Goal: Task Accomplishment & Management: Complete application form

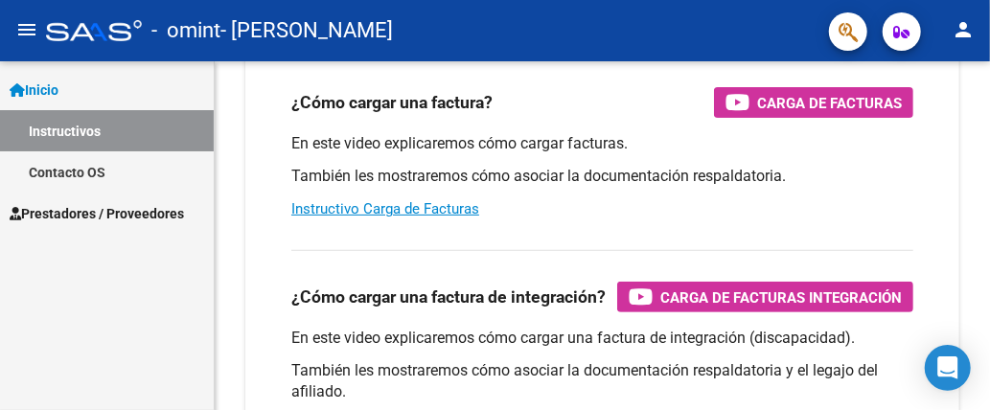
scroll to position [383, 0]
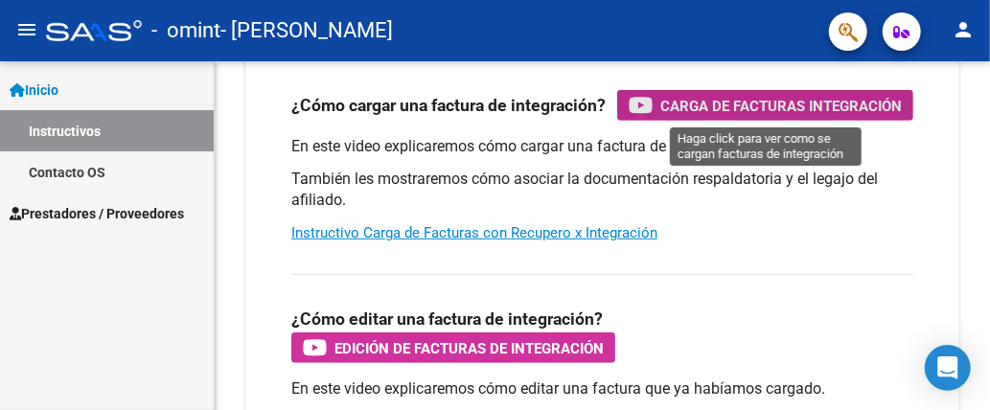
click at [761, 104] on span "Carga de Facturas Integración" at bounding box center [781, 106] width 242 height 24
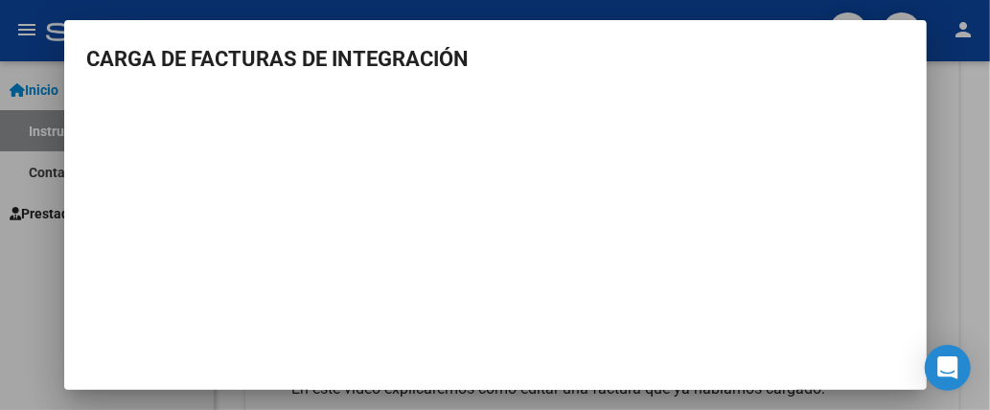
click at [948, 251] on div at bounding box center [495, 205] width 990 height 410
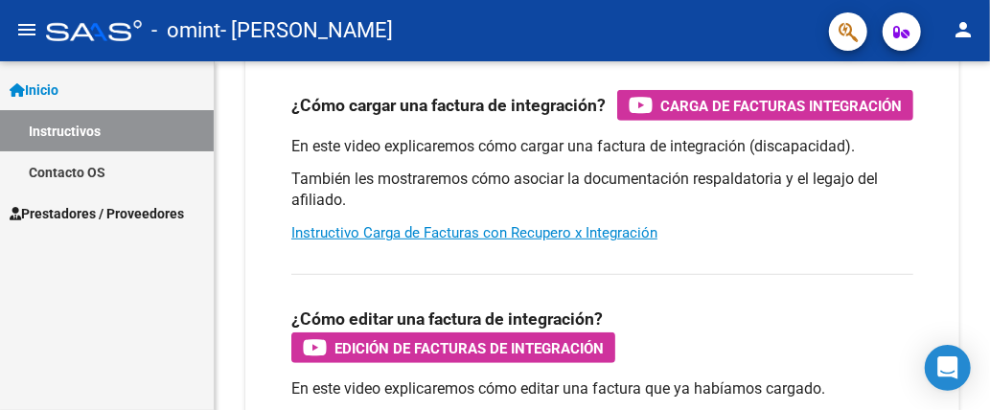
scroll to position [537, 0]
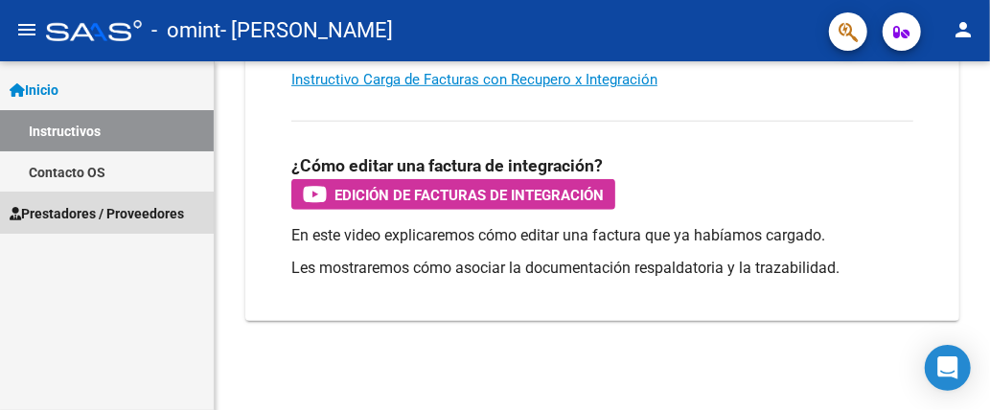
click at [78, 209] on span "Prestadores / Proveedores" at bounding box center [97, 213] width 174 height 21
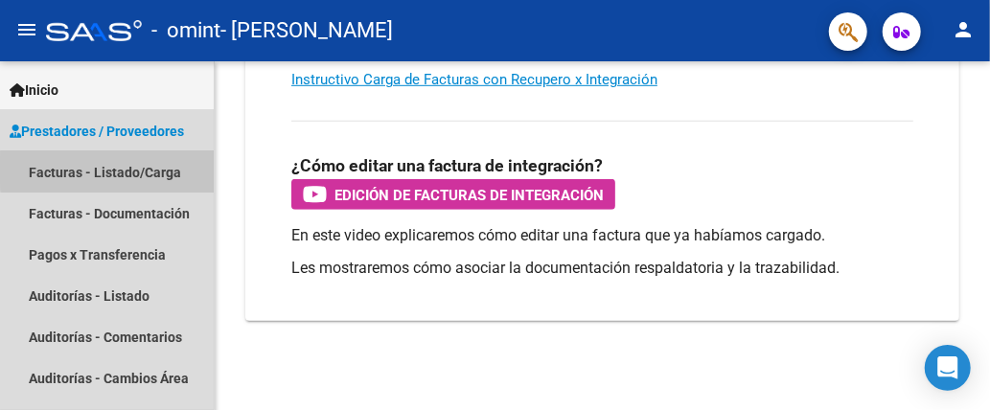
click at [120, 170] on link "Facturas - Listado/Carga" at bounding box center [107, 171] width 214 height 41
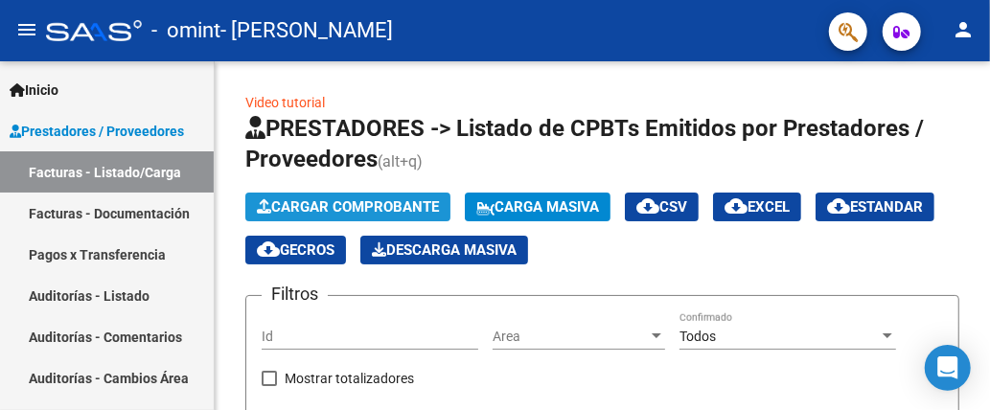
click at [399, 206] on span "Cargar Comprobante" at bounding box center [348, 206] width 182 height 17
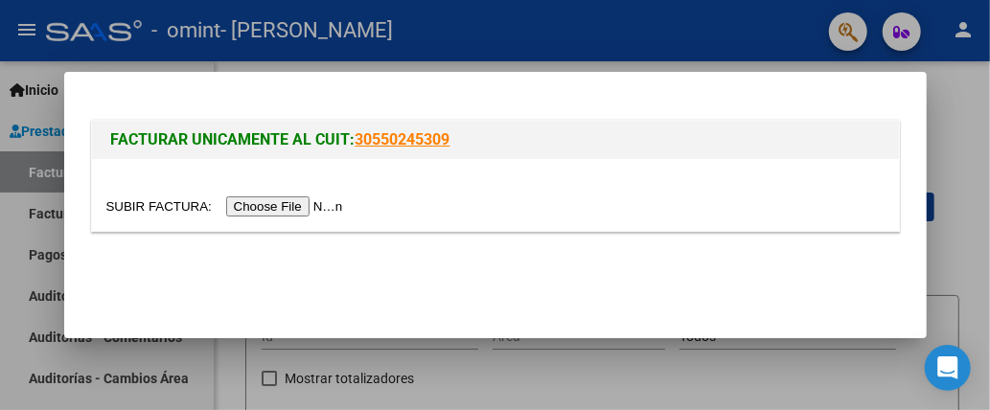
click at [320, 207] on input "file" at bounding box center [227, 206] width 242 height 20
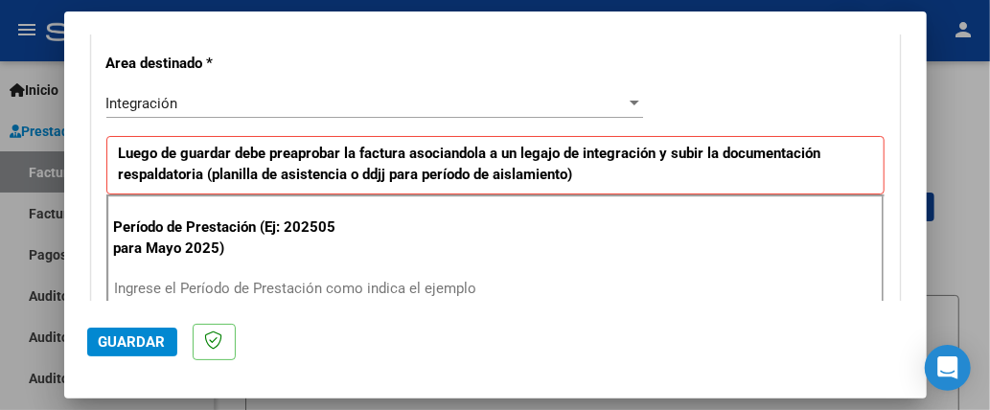
scroll to position [337, 0]
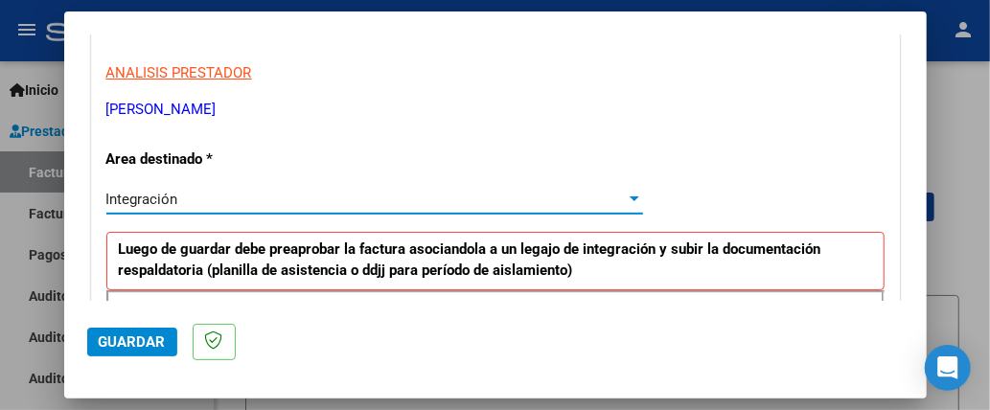
click at [629, 198] on div at bounding box center [634, 199] width 17 height 15
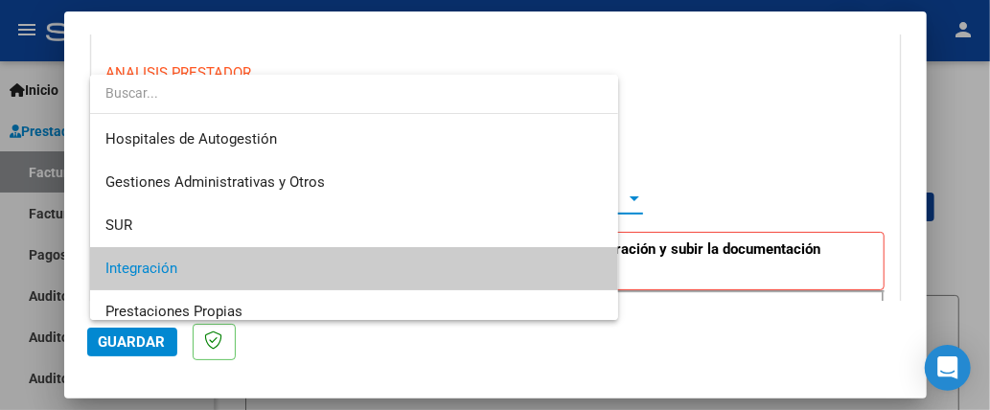
scroll to position [71, 0]
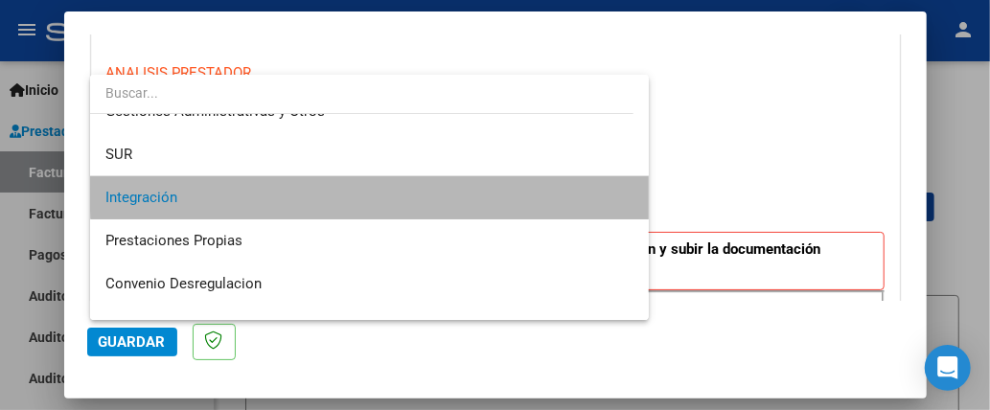
click at [382, 187] on span "Integración" at bounding box center [369, 197] width 528 height 43
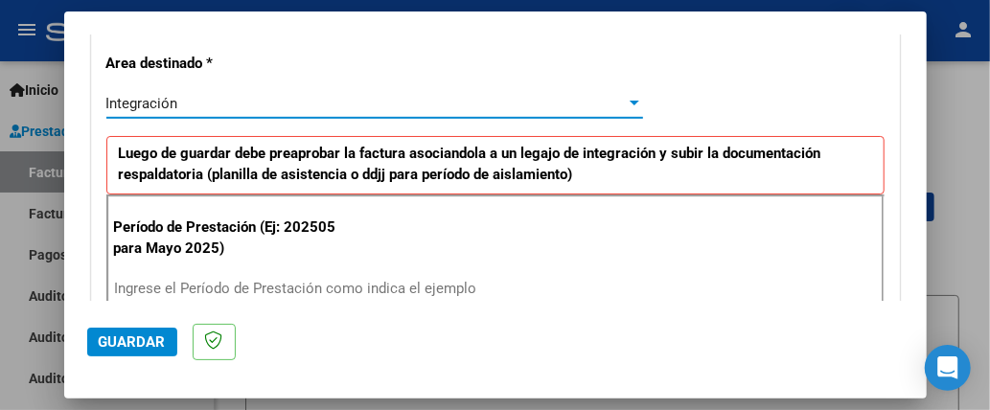
scroll to position [529, 0]
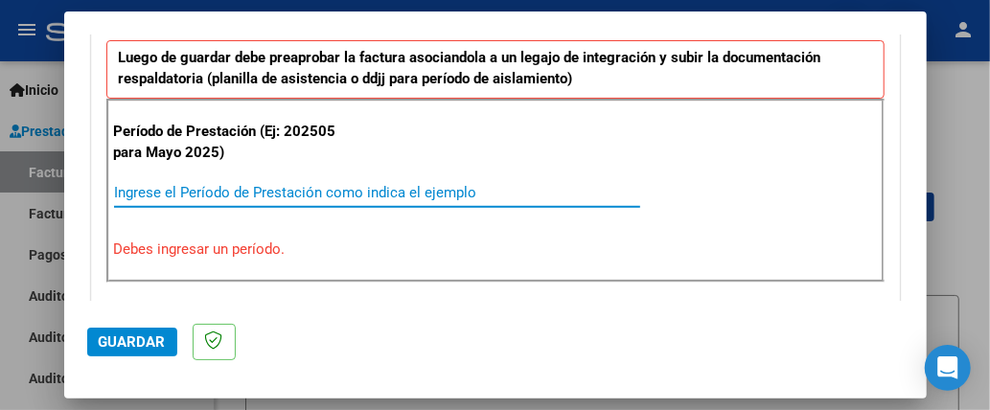
click at [206, 186] on input "Ingrese el Período de Prestación como indica el ejemplo" at bounding box center [377, 192] width 526 height 17
click at [246, 184] on input "Ingrese el Período de Prestación como indica el ejemplo" at bounding box center [377, 192] width 526 height 17
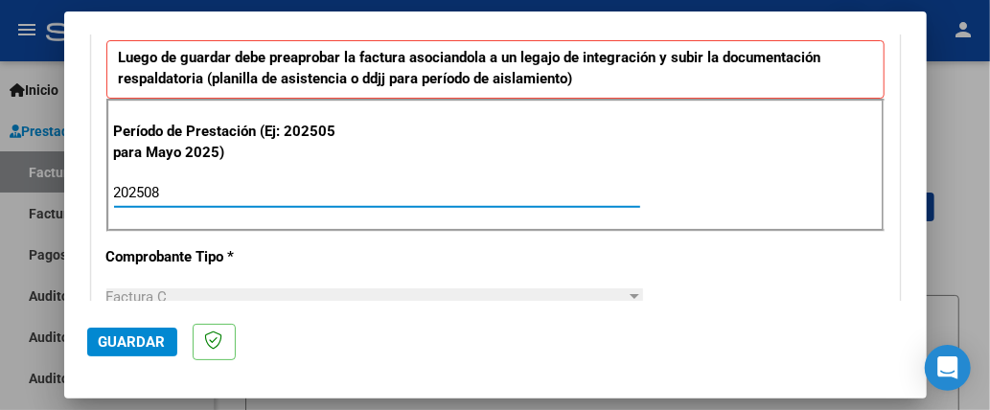
type input "202508"
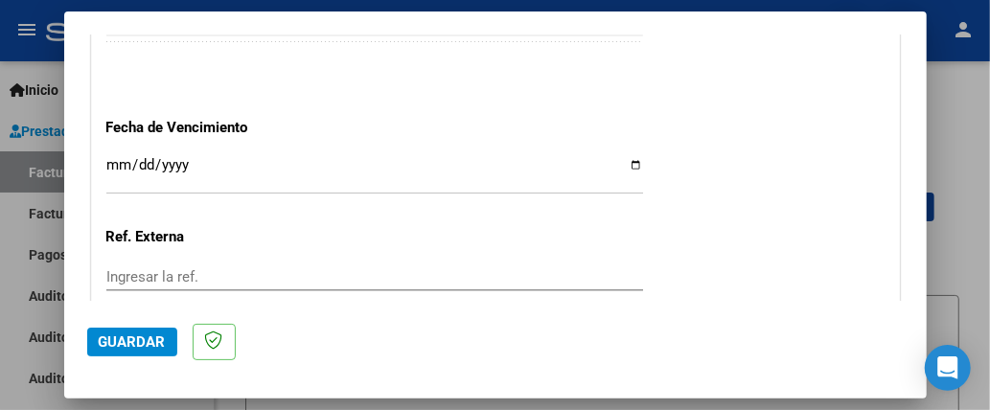
scroll to position [1200, 0]
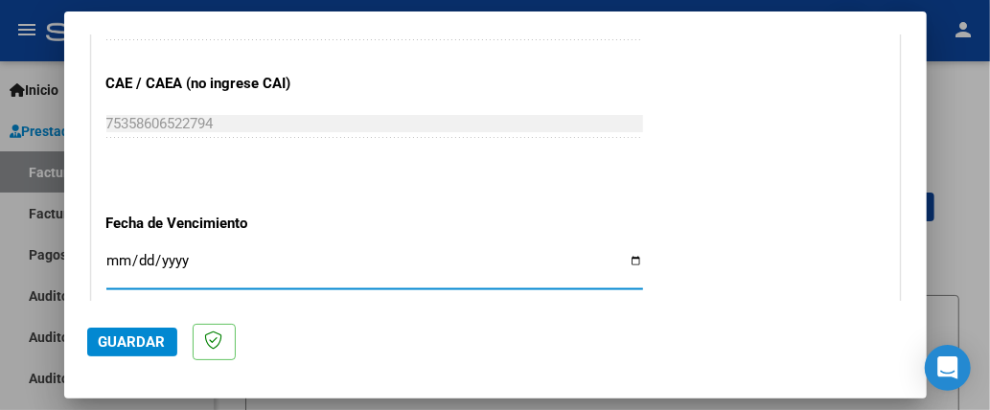
click at [118, 259] on input "Ingresar la fecha" at bounding box center [374, 268] width 537 height 31
type input "[DATE]"
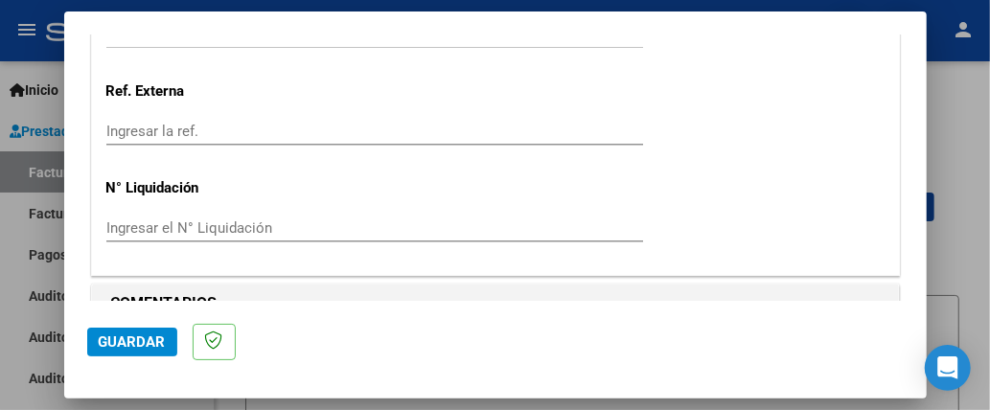
scroll to position [1470, 0]
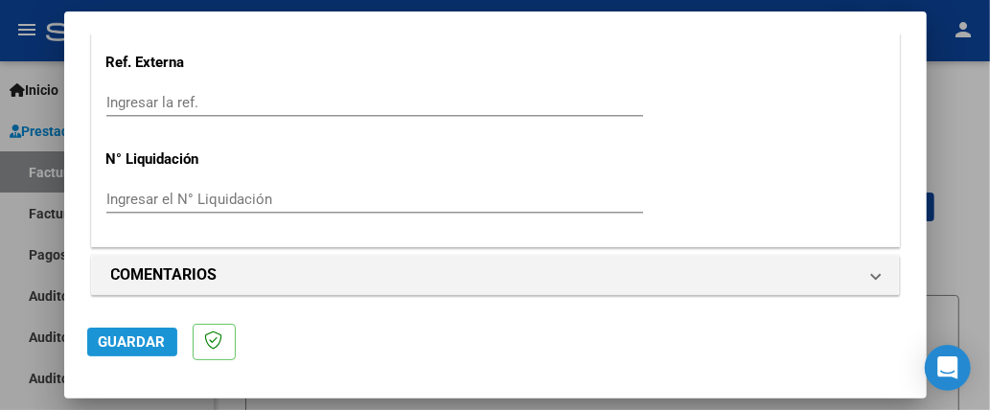
click at [113, 344] on span "Guardar" at bounding box center [132, 342] width 67 height 17
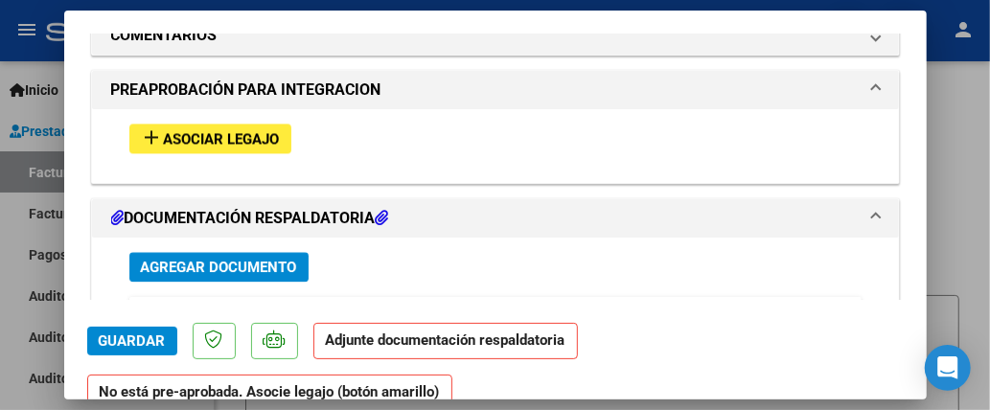
scroll to position [1702, 0]
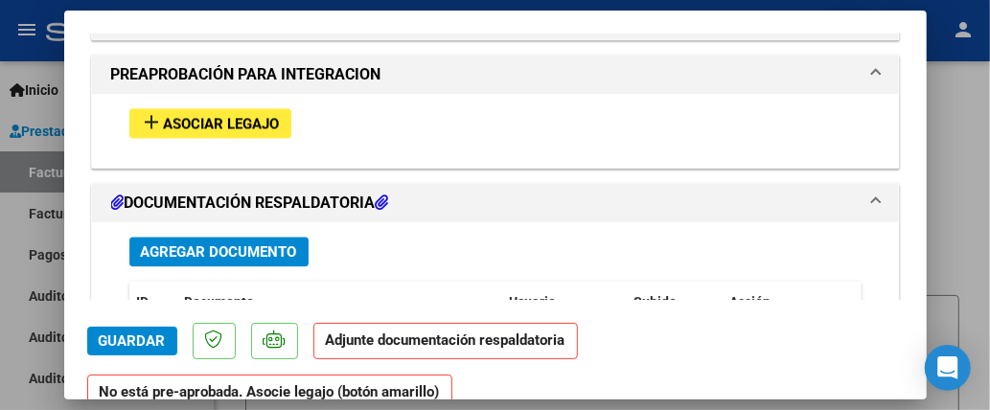
click at [221, 115] on span "Asociar Legajo" at bounding box center [222, 123] width 116 height 17
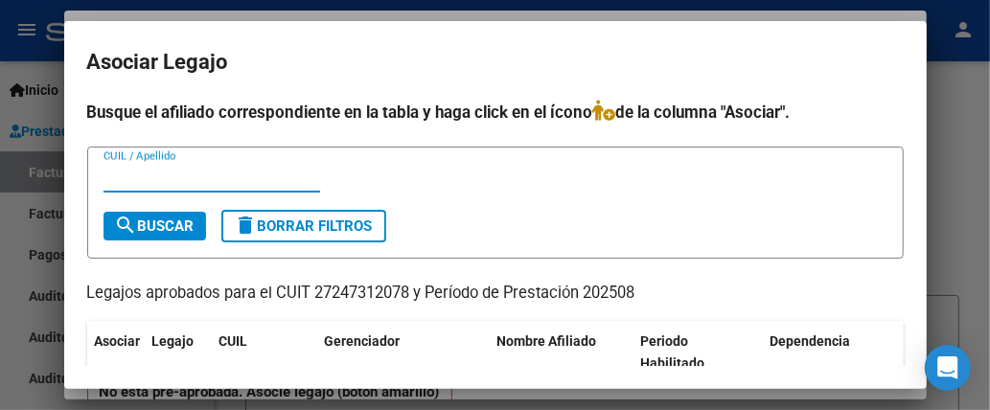
click at [261, 176] on input "CUIL / Apellido" at bounding box center [212, 177] width 217 height 17
click at [188, 221] on span "search Buscar" at bounding box center [155, 226] width 80 height 17
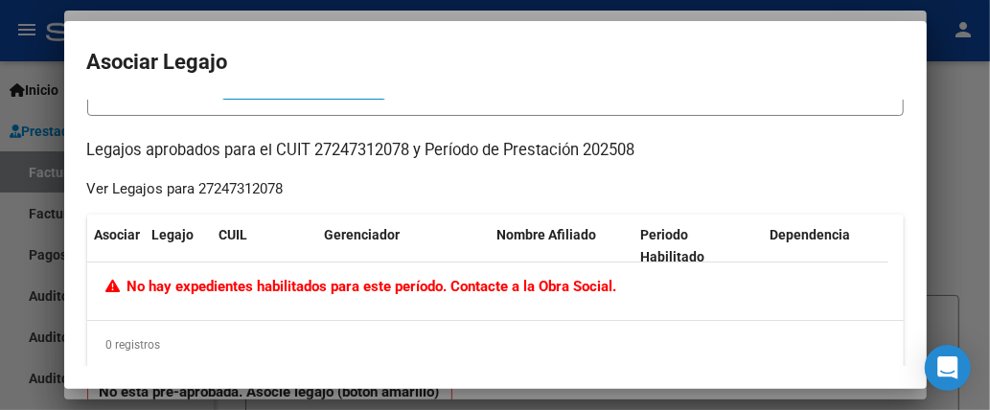
scroll to position [0, 0]
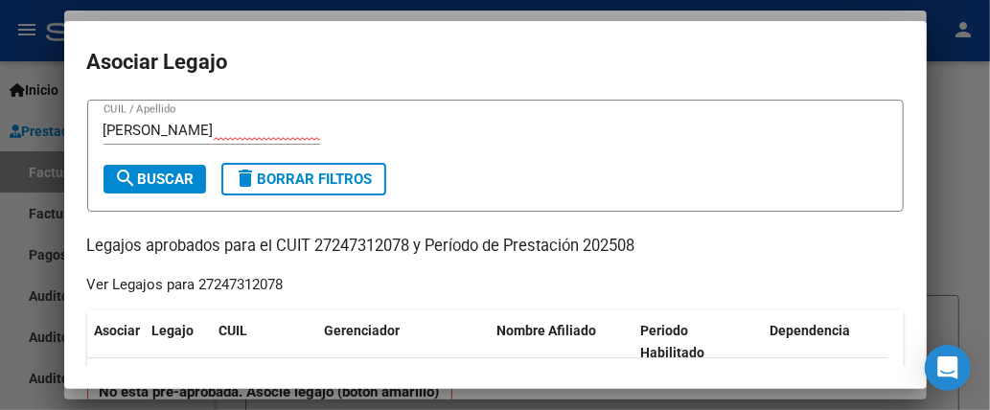
click at [220, 133] on input "[PERSON_NAME]" at bounding box center [212, 130] width 217 height 17
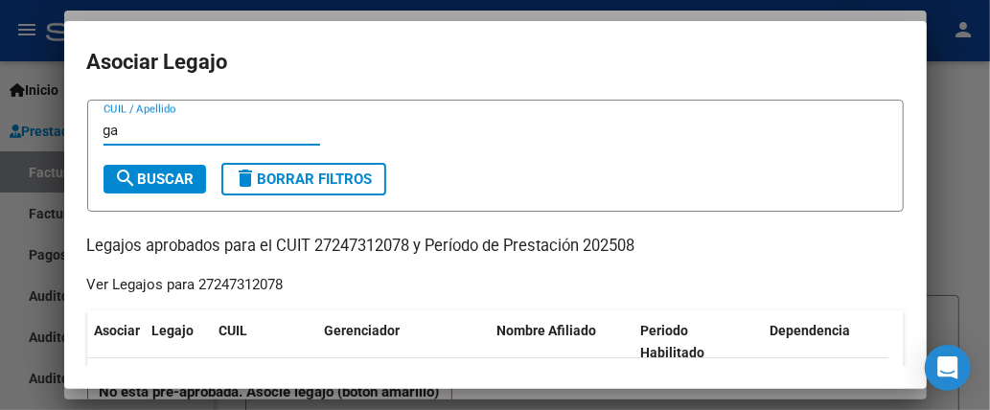
type input "g"
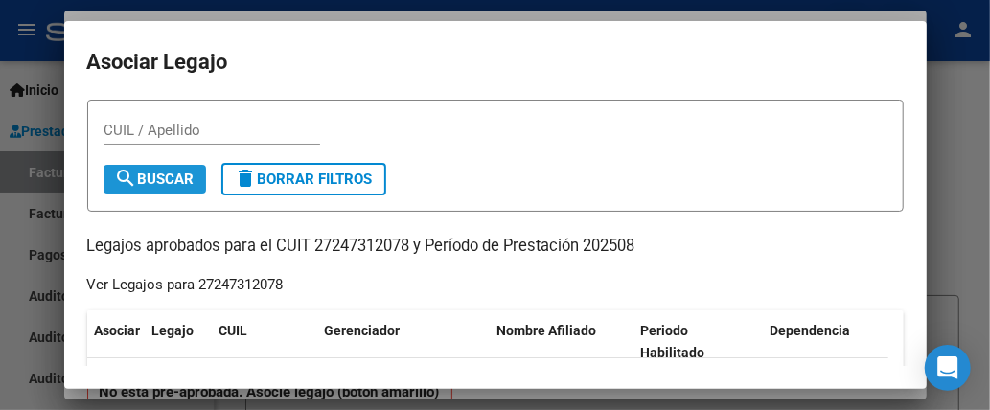
click at [199, 177] on button "search Buscar" at bounding box center [155, 179] width 103 height 29
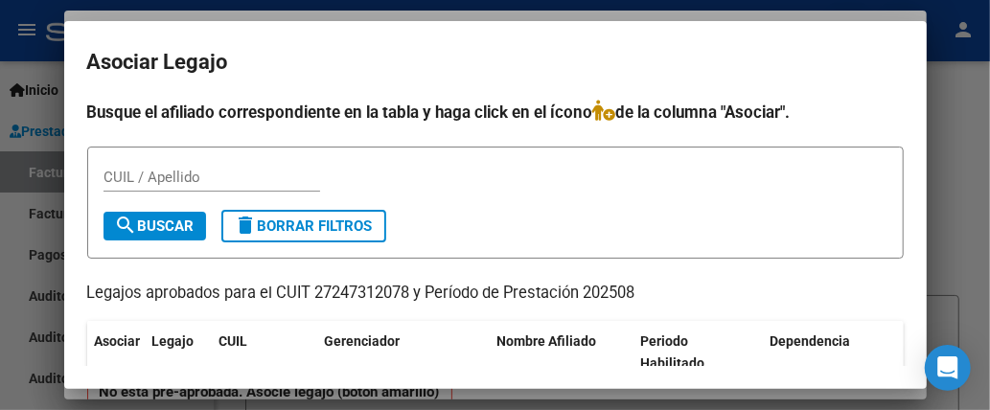
scroll to position [133, 0]
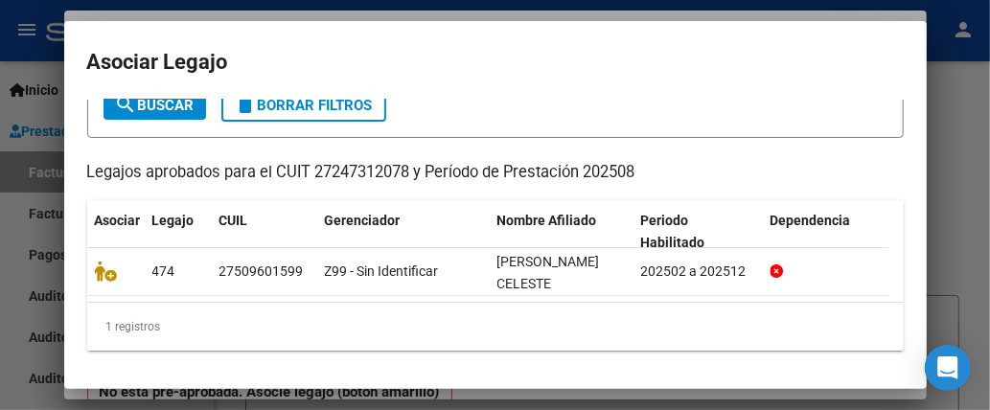
click at [558, 263] on span "[PERSON_NAME] CELESTE" at bounding box center [548, 272] width 103 height 37
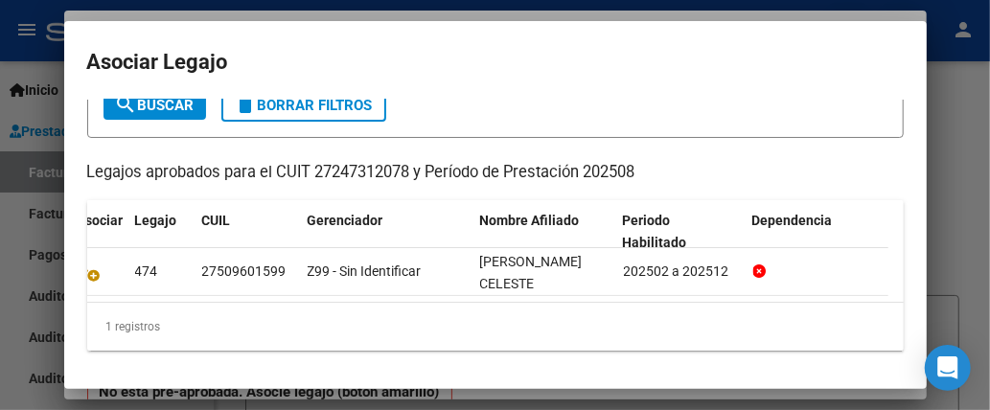
click at [497, 254] on span "[PERSON_NAME] CELESTE" at bounding box center [531, 272] width 103 height 37
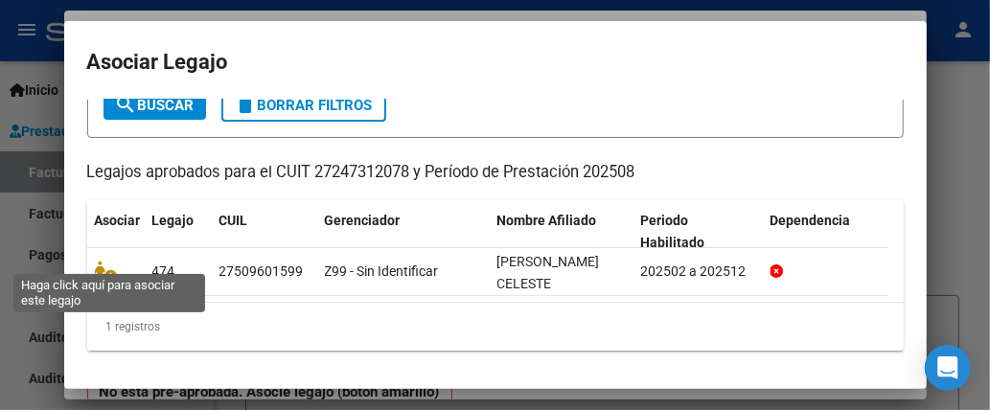
click at [104, 261] on icon at bounding box center [106, 271] width 23 height 21
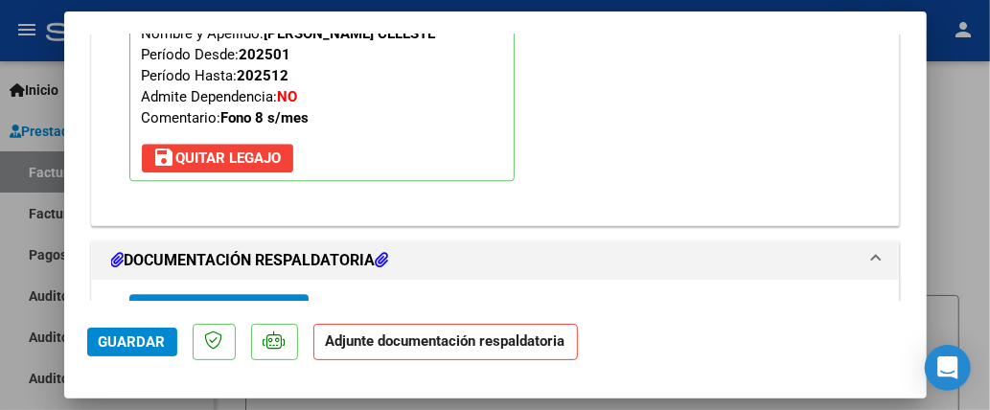
scroll to position [2136, 0]
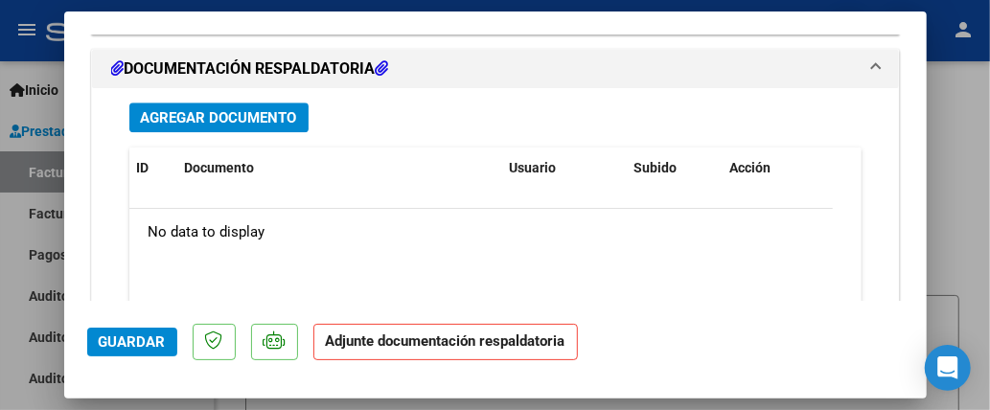
click at [236, 58] on h1 "DOCUMENTACIÓN RESPALDATORIA" at bounding box center [250, 69] width 278 height 23
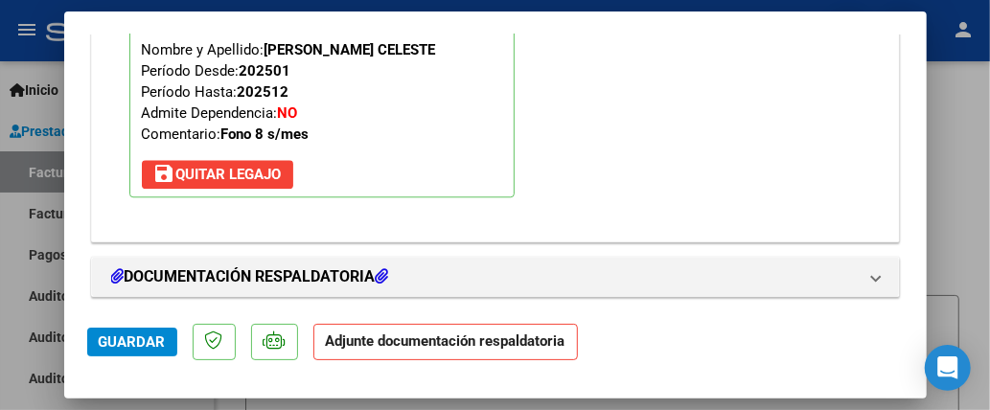
click at [324, 265] on h1 "DOCUMENTACIÓN RESPALDATORIA" at bounding box center [250, 276] width 278 height 23
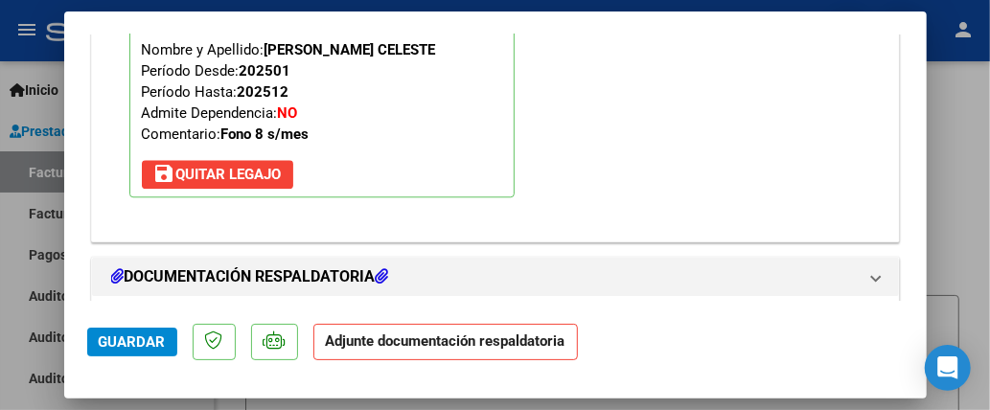
scroll to position [2105, 0]
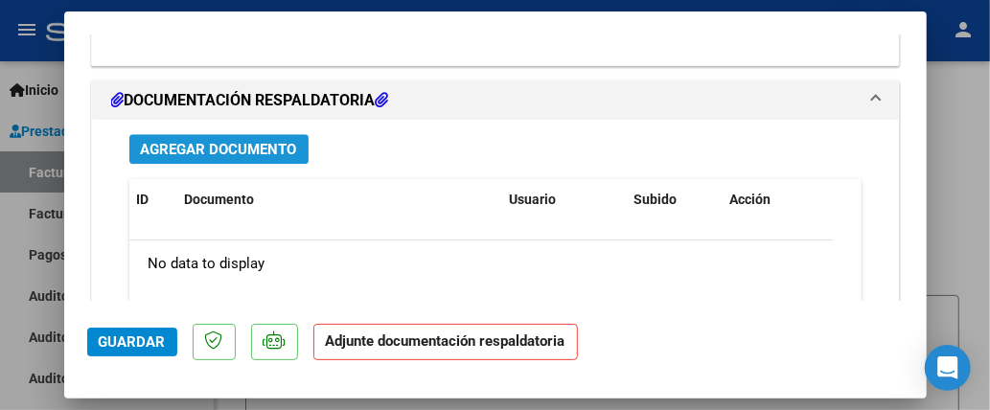
click at [270, 141] on span "Agregar Documento" at bounding box center [219, 149] width 156 height 17
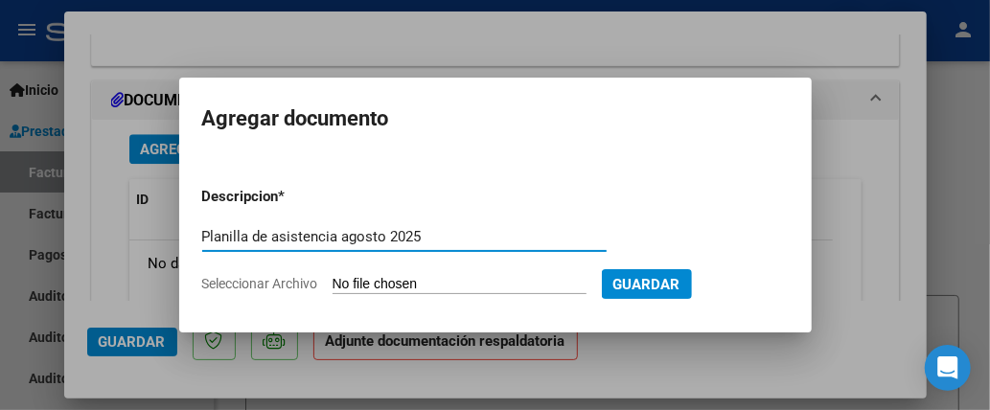
type input "Planilla de asistencia agosto 2025"
click at [383, 275] on app-file-uploader "Seleccionar Archivo" at bounding box center [402, 283] width 400 height 17
click at [258, 281] on span "Seleccionar Archivo" at bounding box center [260, 283] width 116 height 15
click at [333, 281] on input "Seleccionar Archivo" at bounding box center [460, 285] width 254 height 18
type input "C:\fakepath\Planilla de asistencia [DATE] 2.pdf"
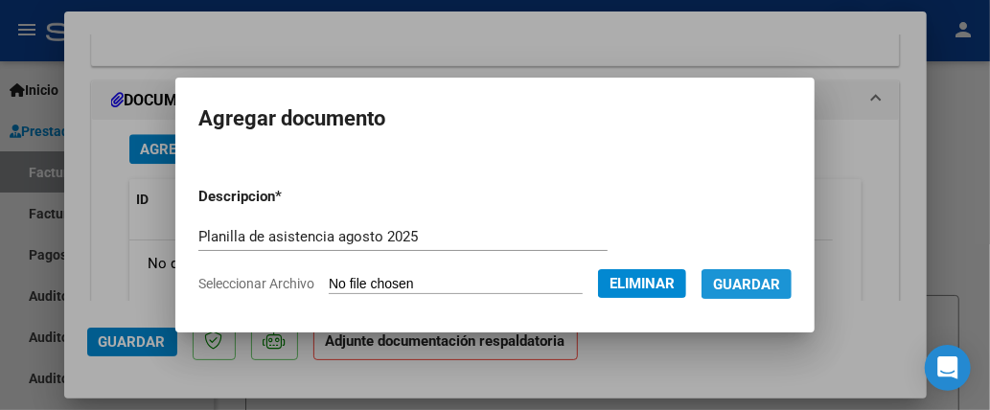
click at [748, 284] on span "Guardar" at bounding box center [746, 284] width 67 height 17
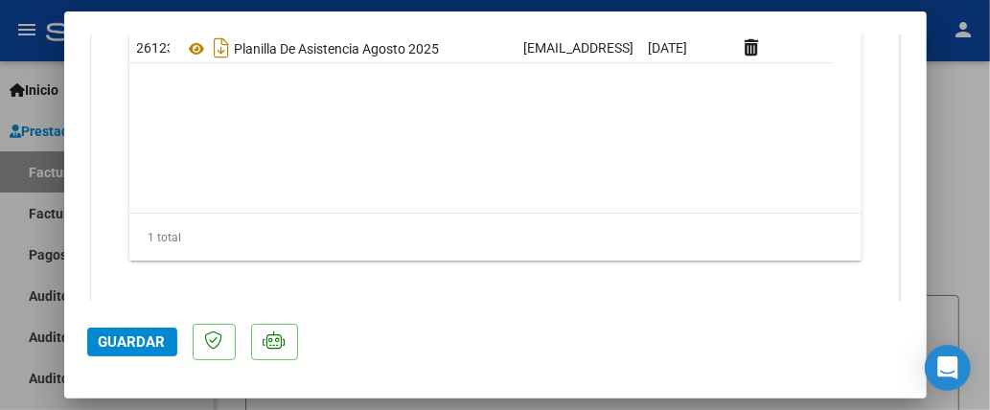
scroll to position [2320, 0]
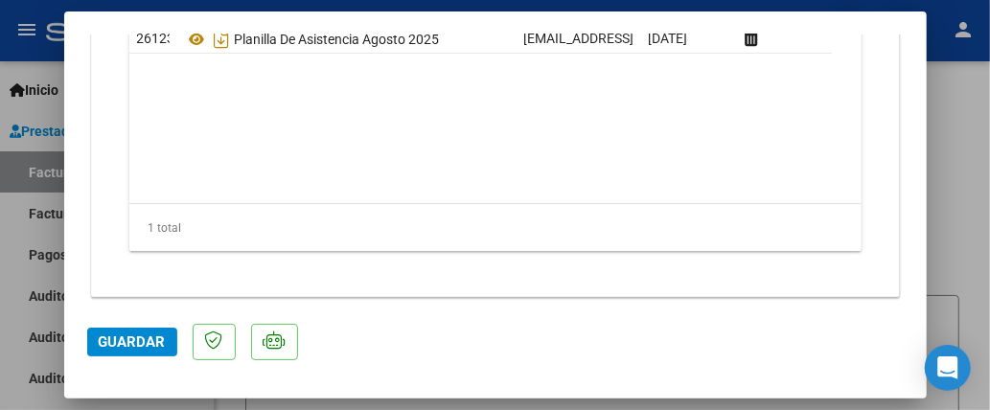
click at [140, 346] on span "Guardar" at bounding box center [132, 342] width 67 height 17
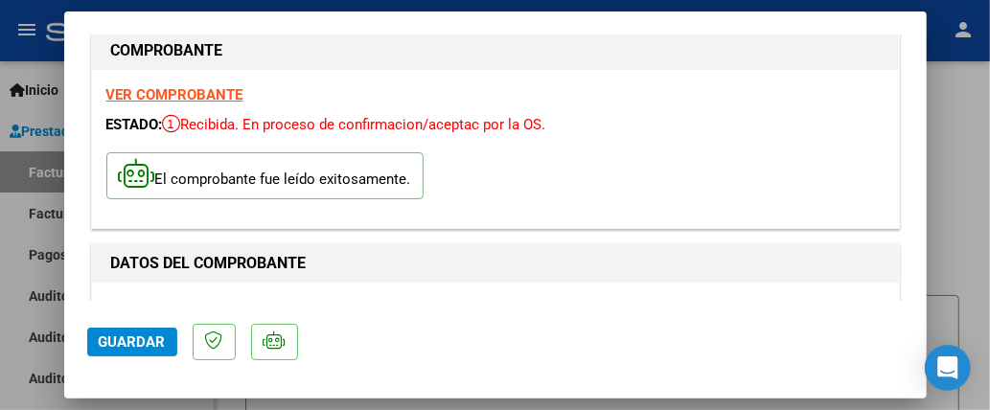
scroll to position [0, 0]
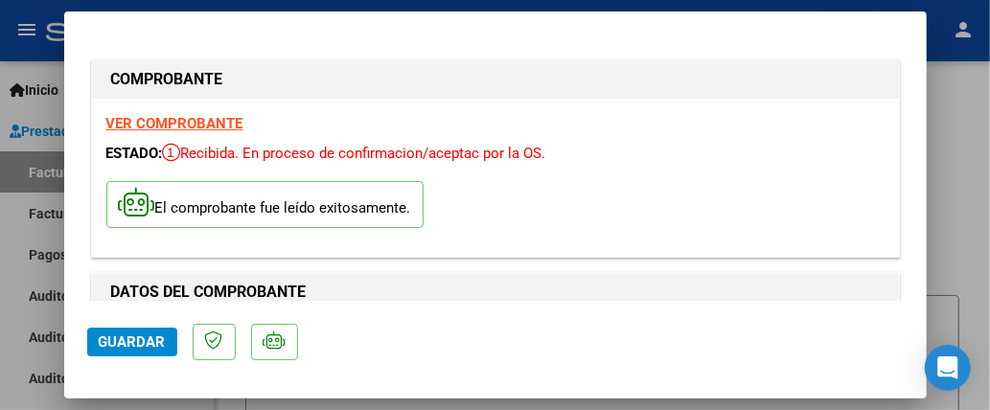
click at [946, 142] on div at bounding box center [495, 205] width 990 height 410
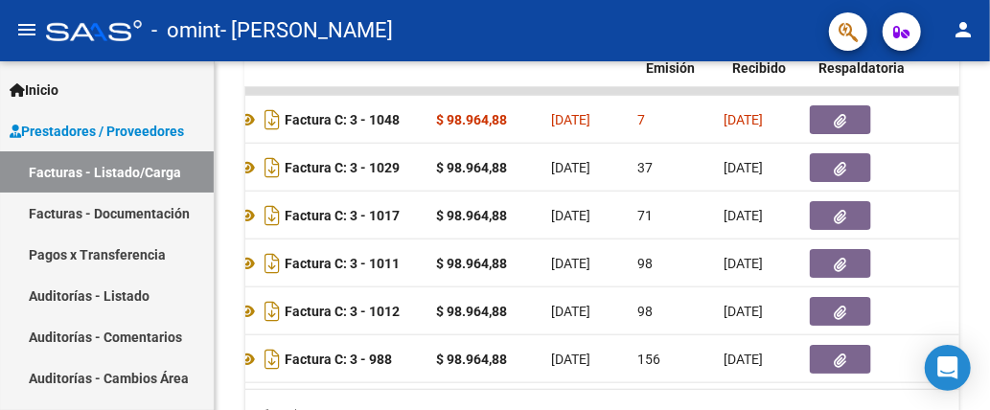
scroll to position [0, 680]
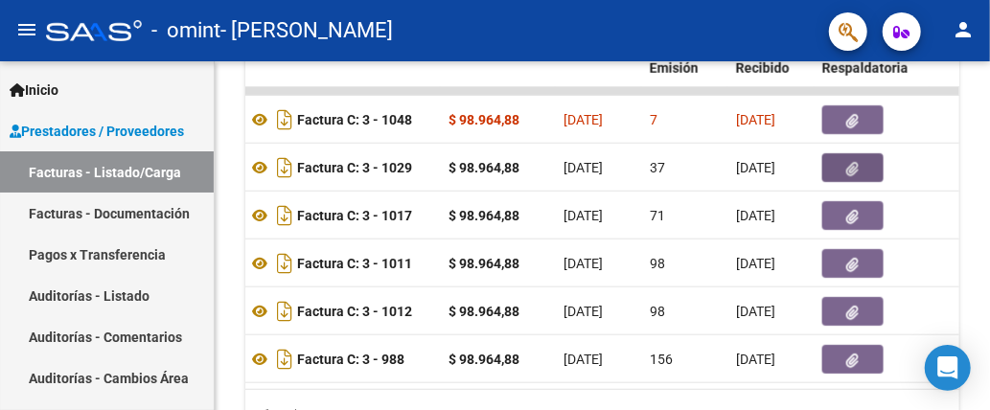
click at [839, 168] on button "button" at bounding box center [852, 167] width 61 height 29
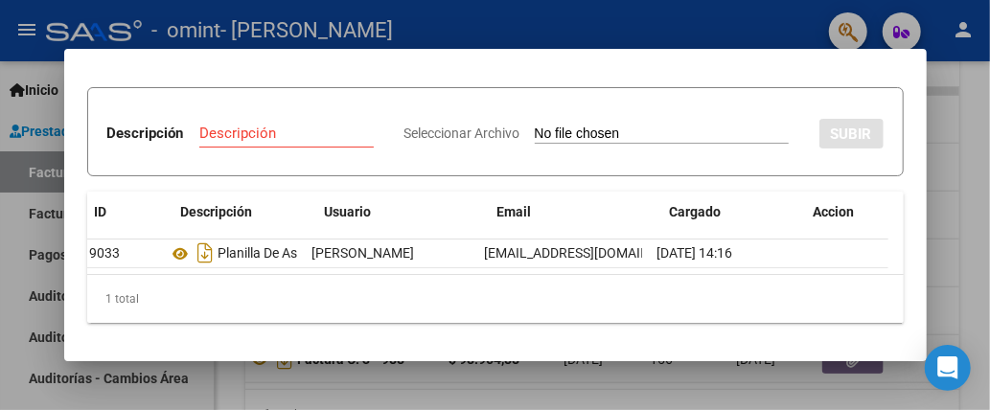
scroll to position [0, 0]
click at [963, 196] on div at bounding box center [495, 205] width 990 height 410
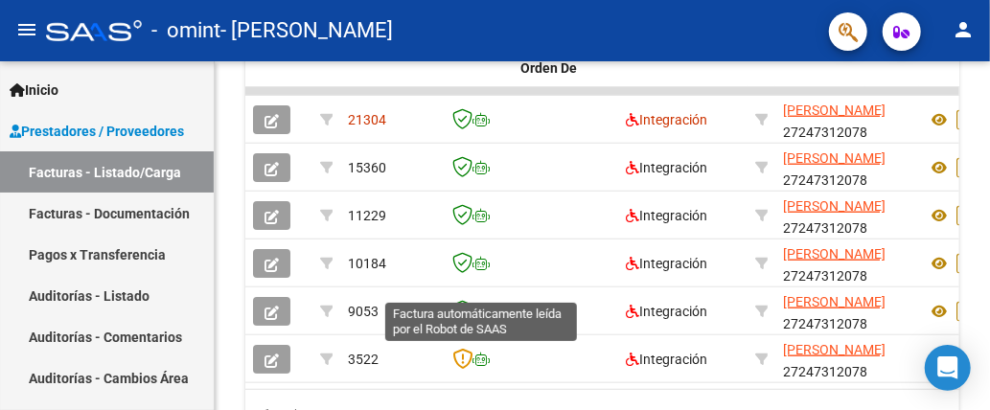
click at [473, 358] on icon at bounding box center [481, 359] width 17 height 13
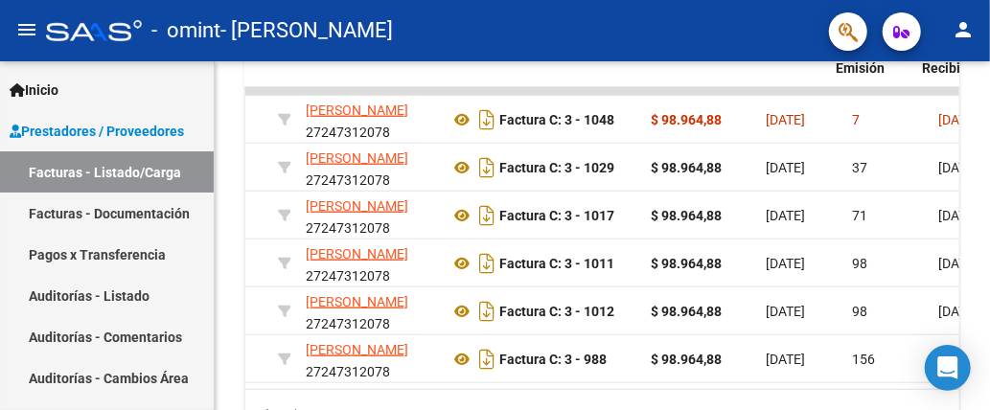
scroll to position [0, 505]
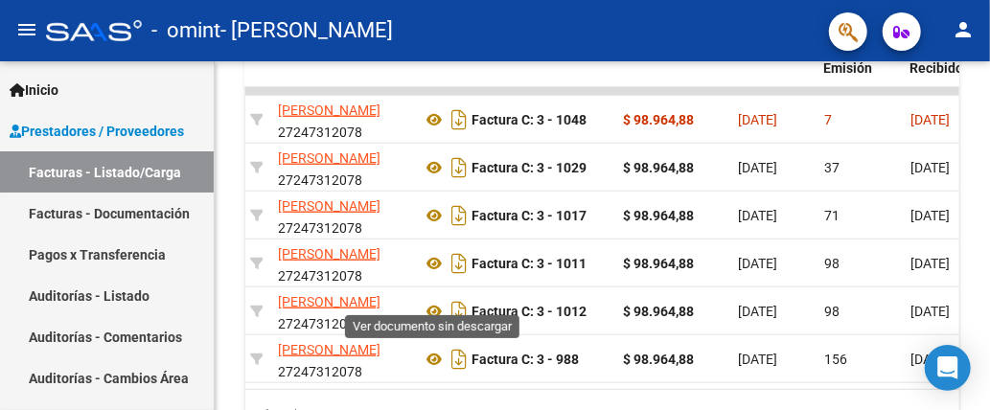
click at [433, 357] on icon at bounding box center [434, 359] width 25 height 23
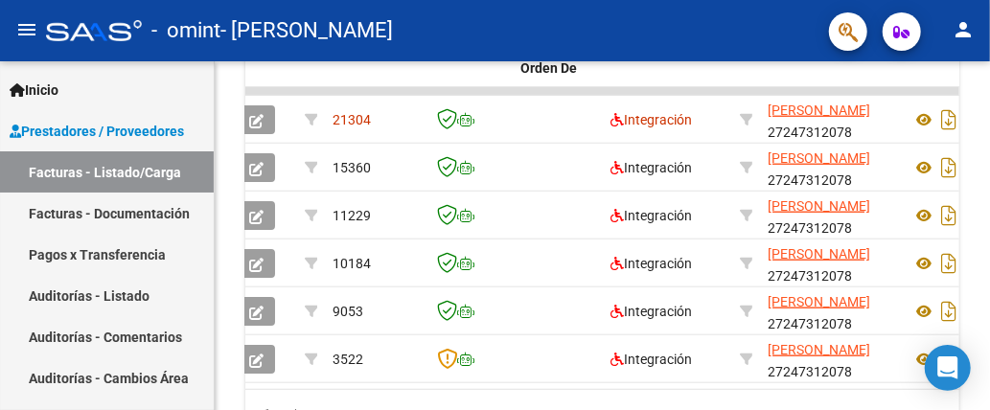
scroll to position [0, 0]
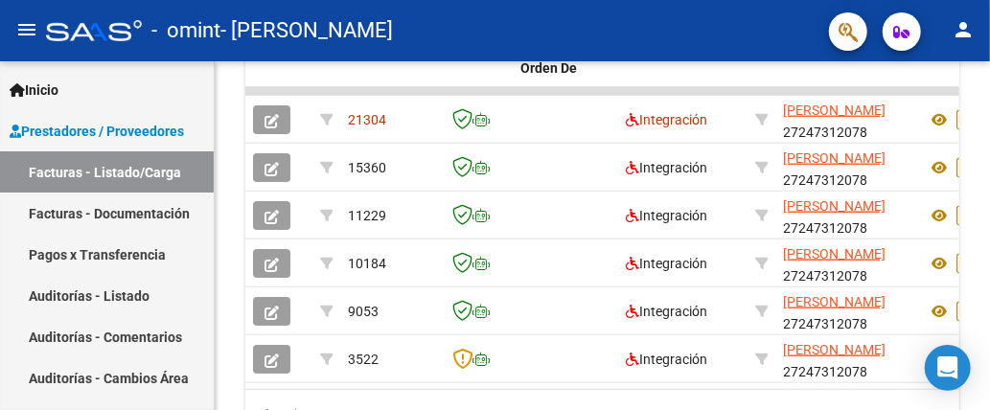
click at [267, 354] on icon "button" at bounding box center [272, 361] width 14 height 14
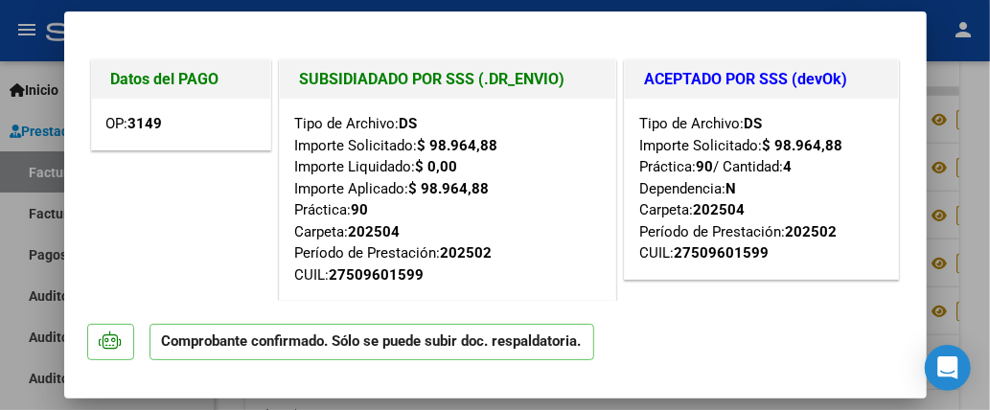
click at [32, 179] on div at bounding box center [495, 205] width 990 height 410
type input "$ 0,00"
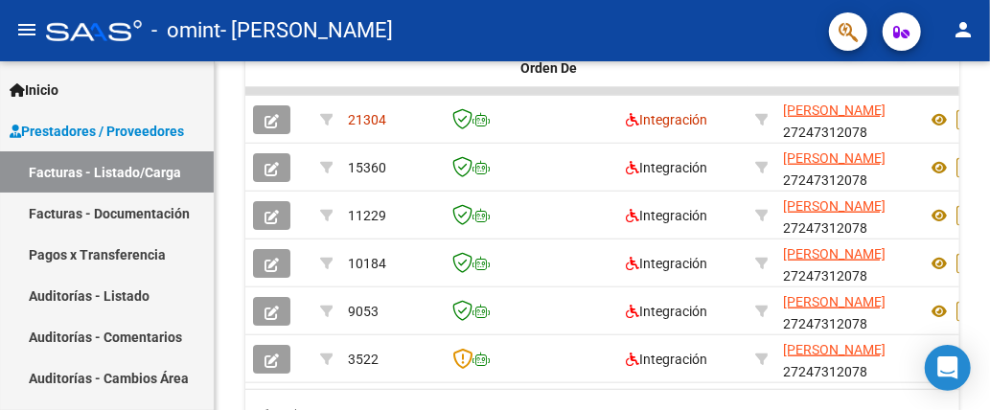
scroll to position [29, 0]
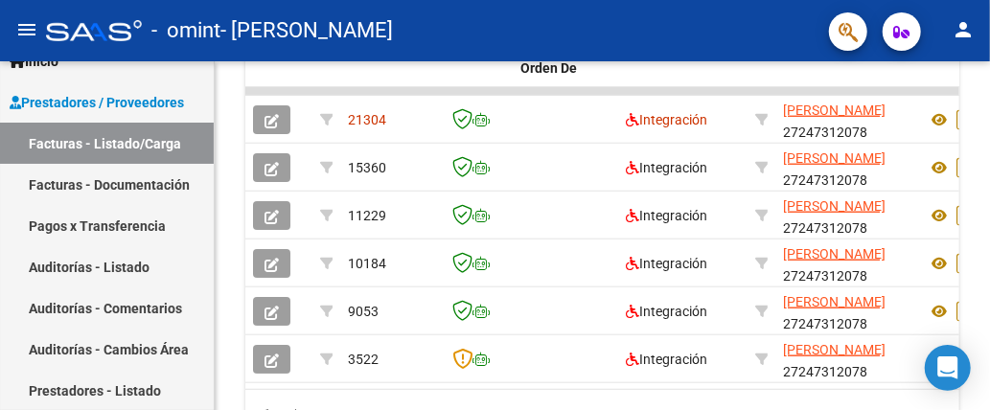
click at [138, 219] on link "Pagos x Transferencia" at bounding box center [107, 225] width 214 height 41
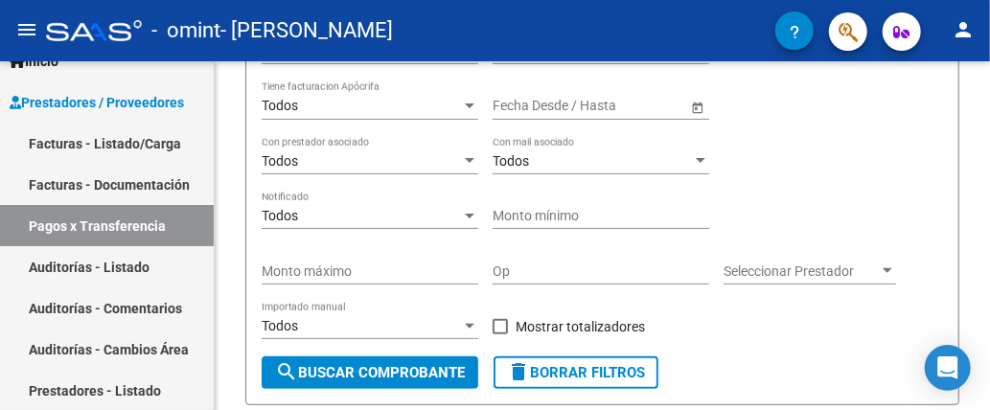
scroll to position [288, 0]
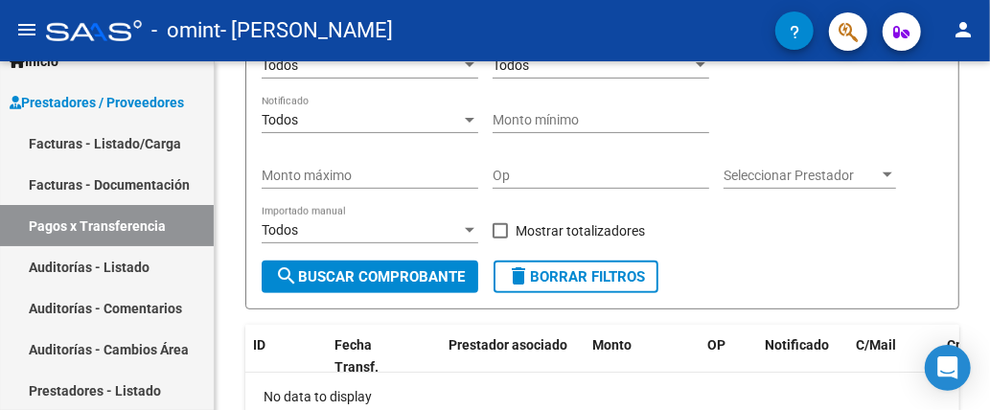
click at [391, 271] on span "search Buscar Comprobante" at bounding box center [370, 276] width 190 height 17
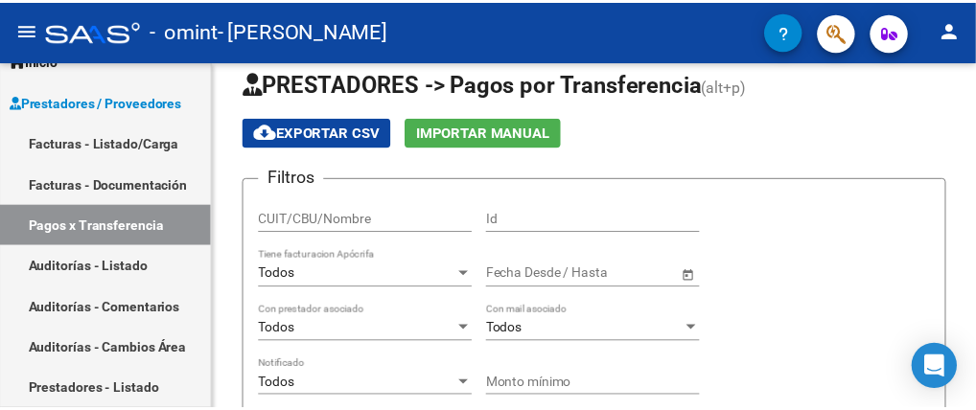
scroll to position [0, 0]
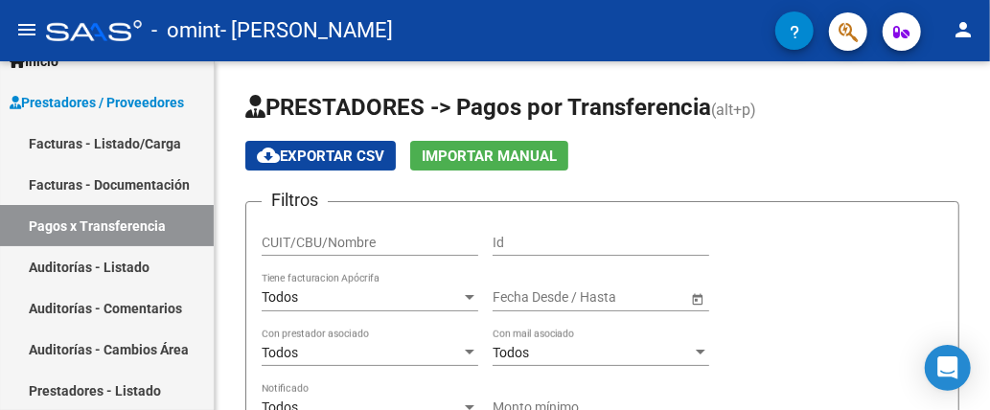
click at [963, 32] on mat-icon "person" at bounding box center [963, 29] width 23 height 23
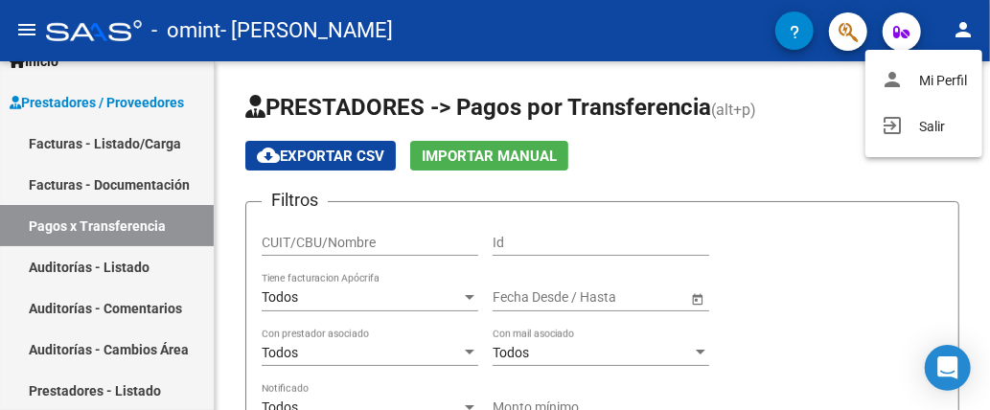
click at [783, 196] on div at bounding box center [495, 205] width 990 height 410
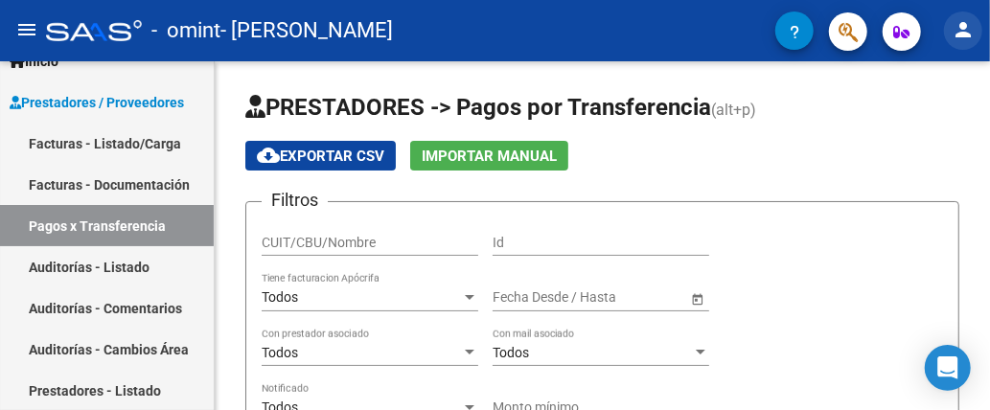
click at [956, 32] on mat-icon "person" at bounding box center [963, 29] width 23 height 23
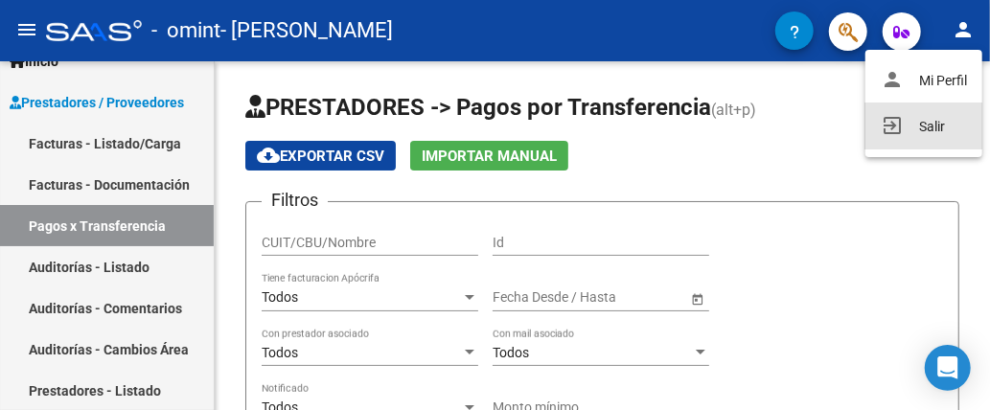
click at [895, 125] on mat-icon "exit_to_app" at bounding box center [892, 125] width 23 height 23
